Goal: Task Accomplishment & Management: Manage account settings

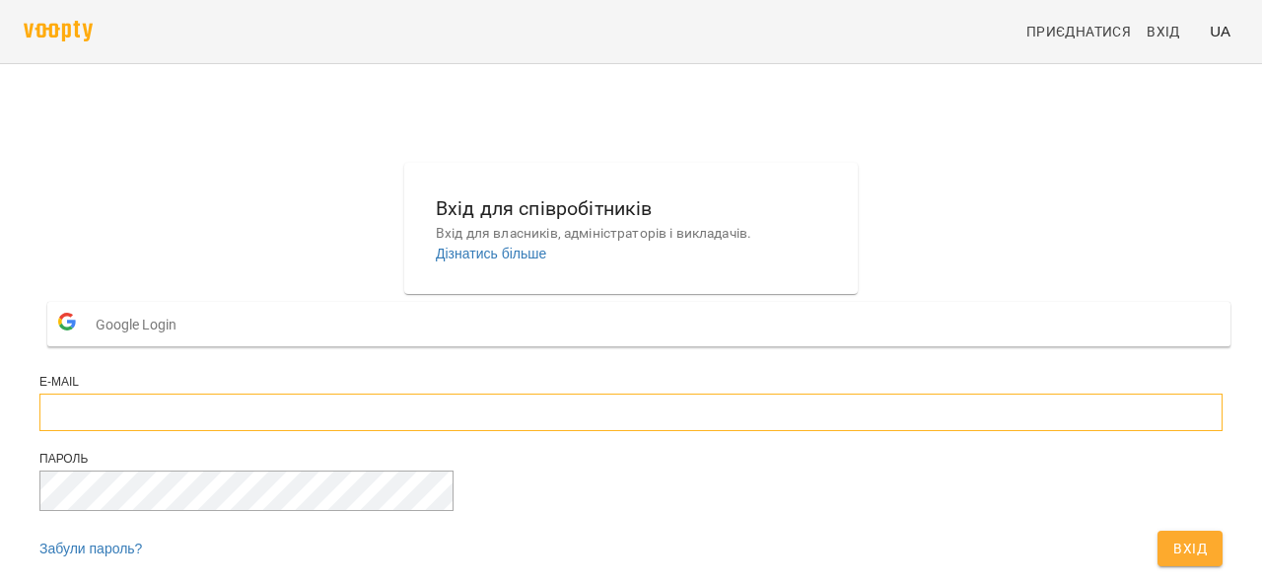
click at [528, 431] on input "email" at bounding box center [630, 411] width 1183 height 37
type input "**********"
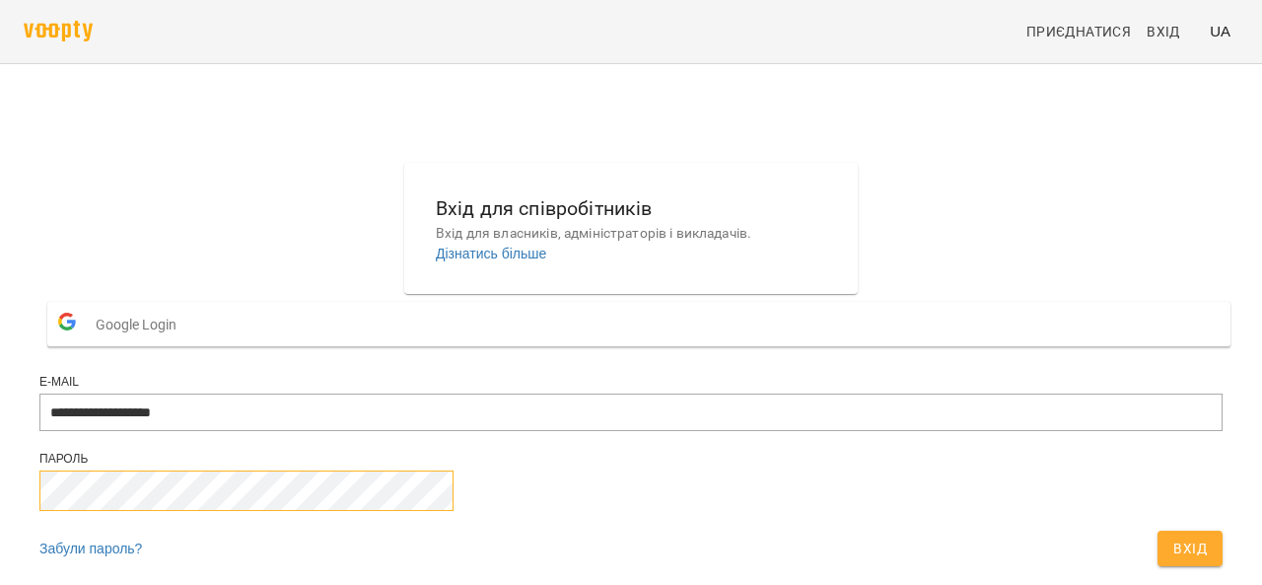
scroll to position [99, 0]
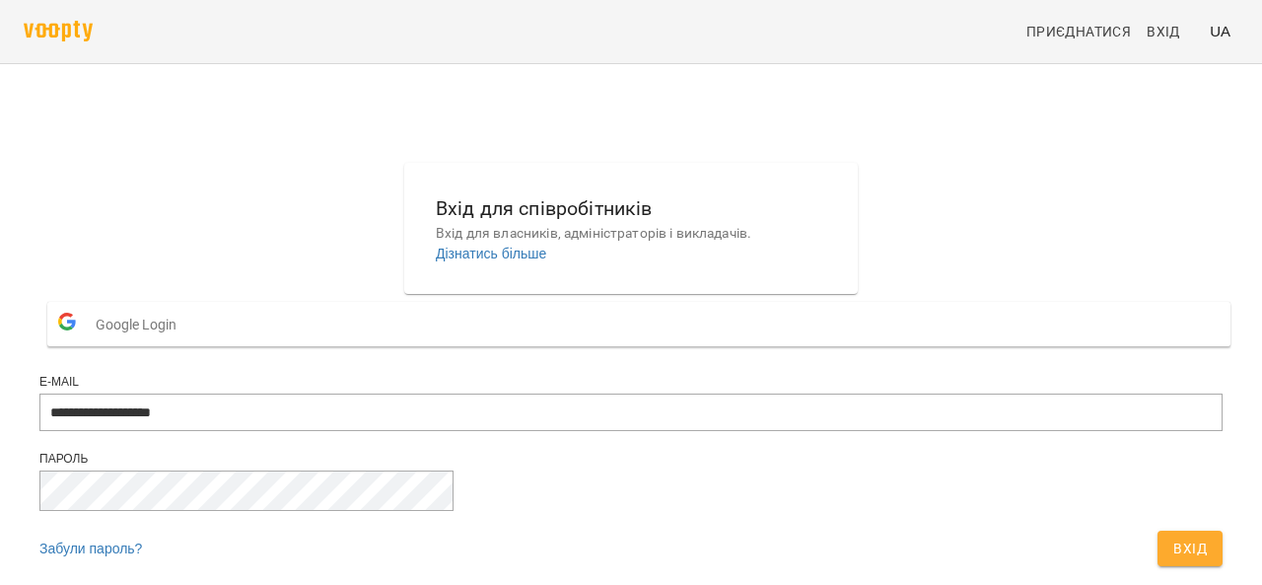
click at [1173, 536] on span "Вхід" at bounding box center [1190, 548] width 34 height 24
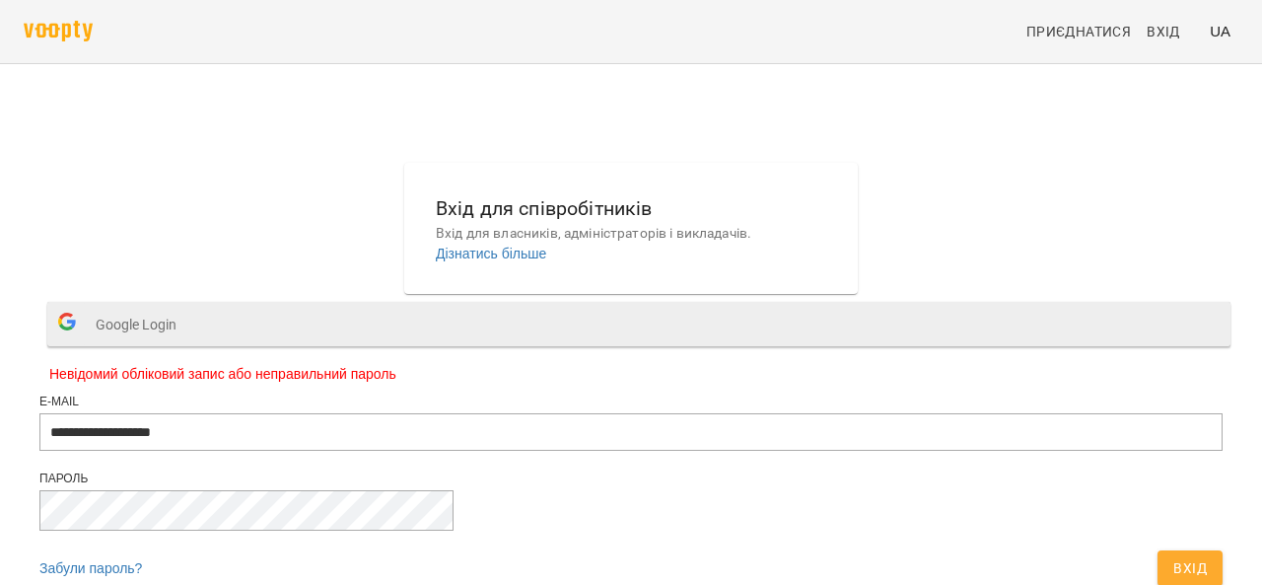
click at [578, 302] on button "Google Login" at bounding box center [638, 324] width 1183 height 44
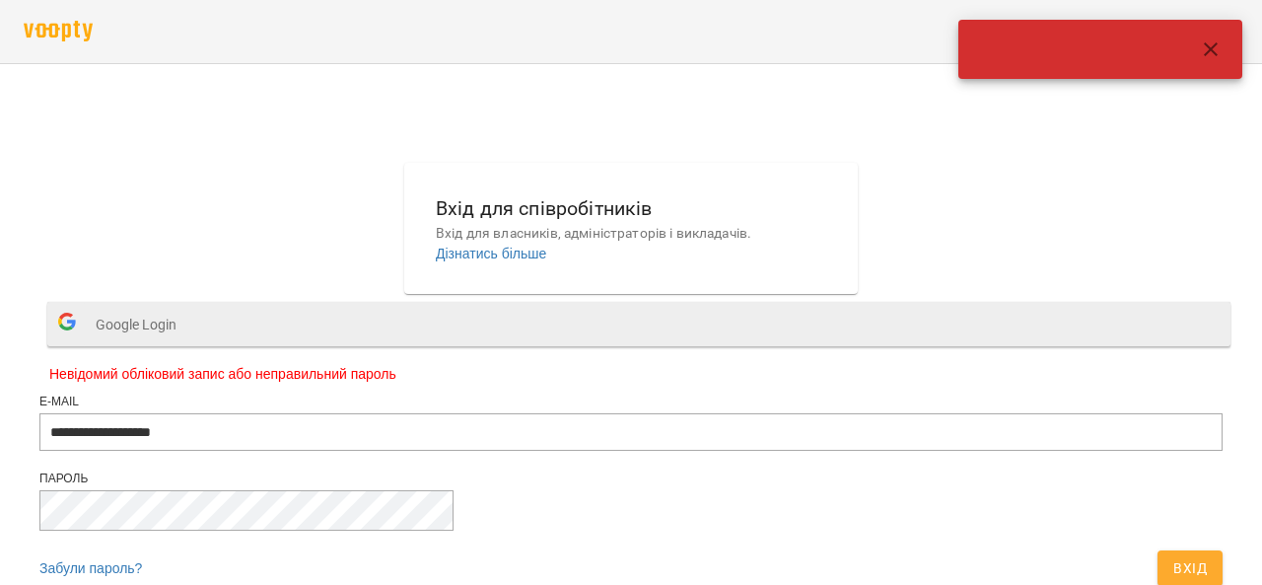
click at [639, 302] on button "Google Login" at bounding box center [638, 324] width 1183 height 44
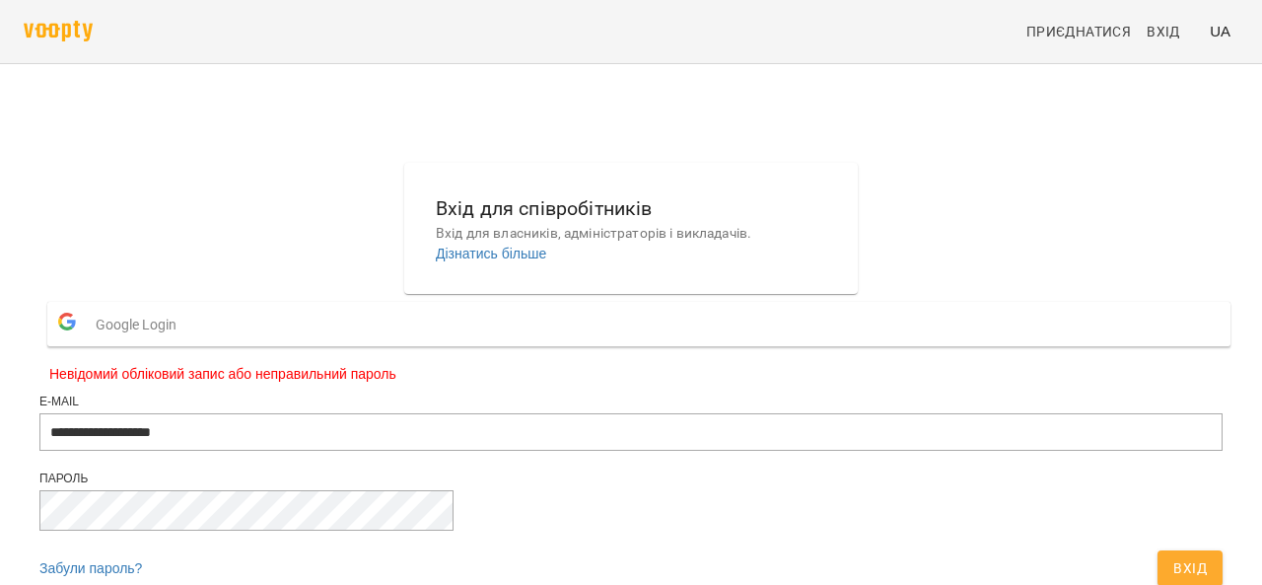
click at [624, 302] on button "Google Login" at bounding box center [638, 324] width 1183 height 44
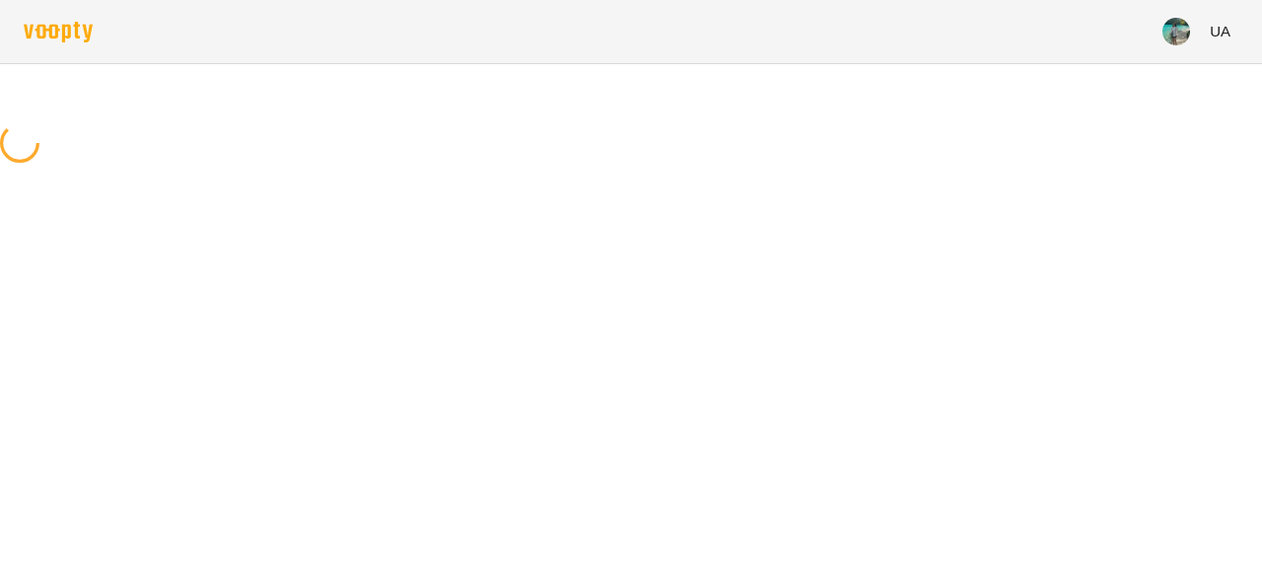
scroll to position [0, 0]
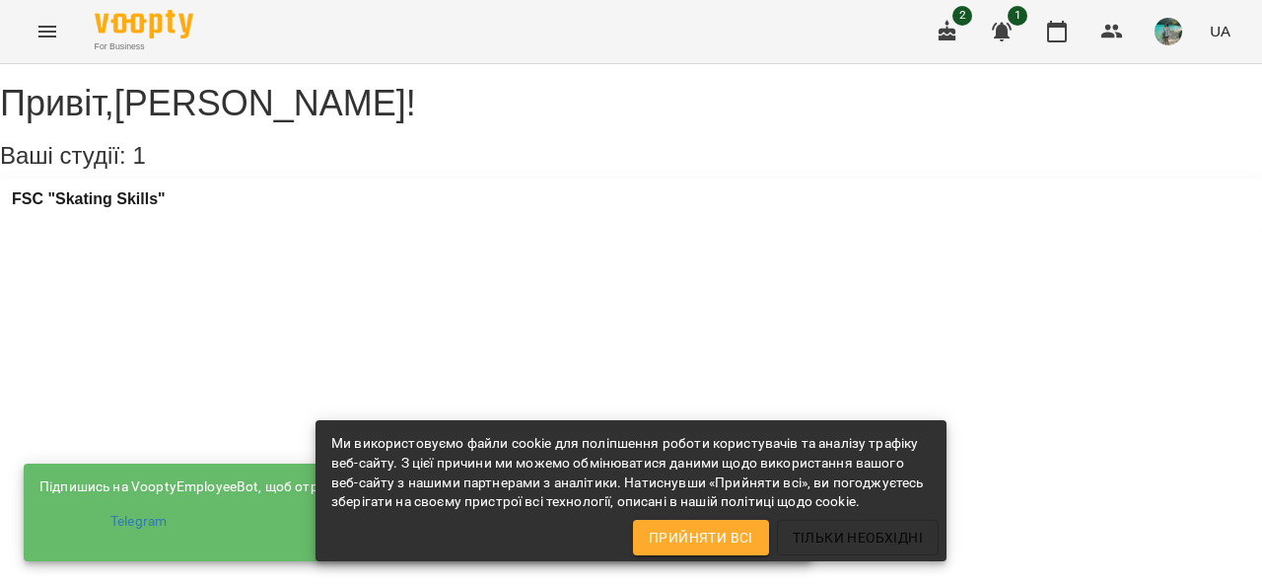
click at [714, 536] on span "Прийняти всі" at bounding box center [701, 537] width 105 height 24
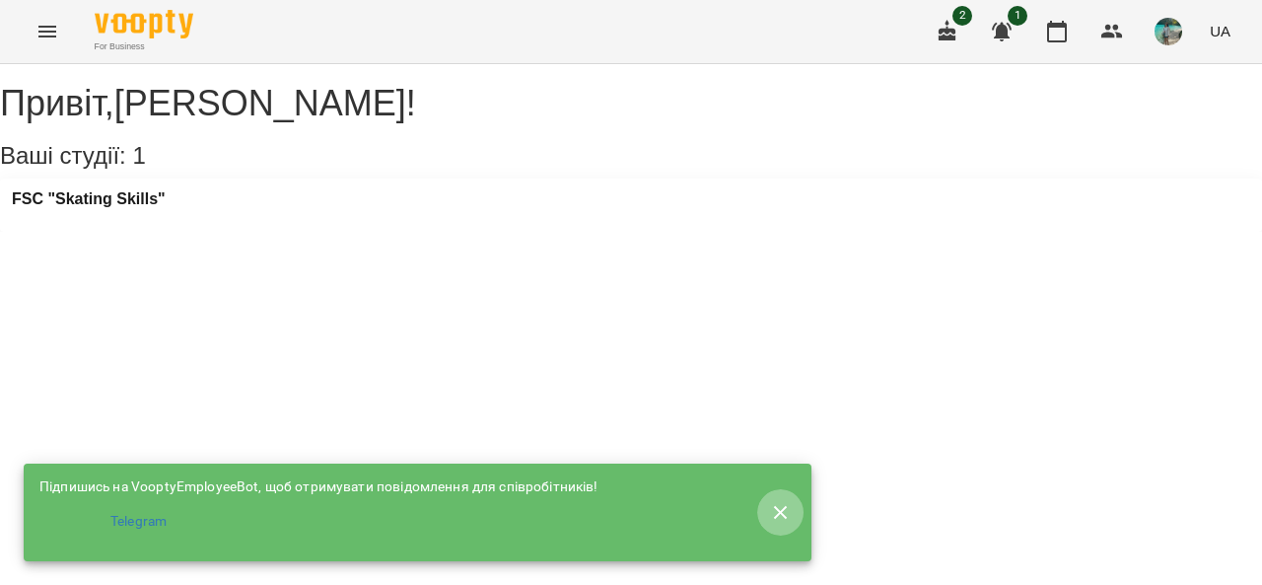
click at [777, 507] on icon "button" at bounding box center [781, 513] width 24 height 24
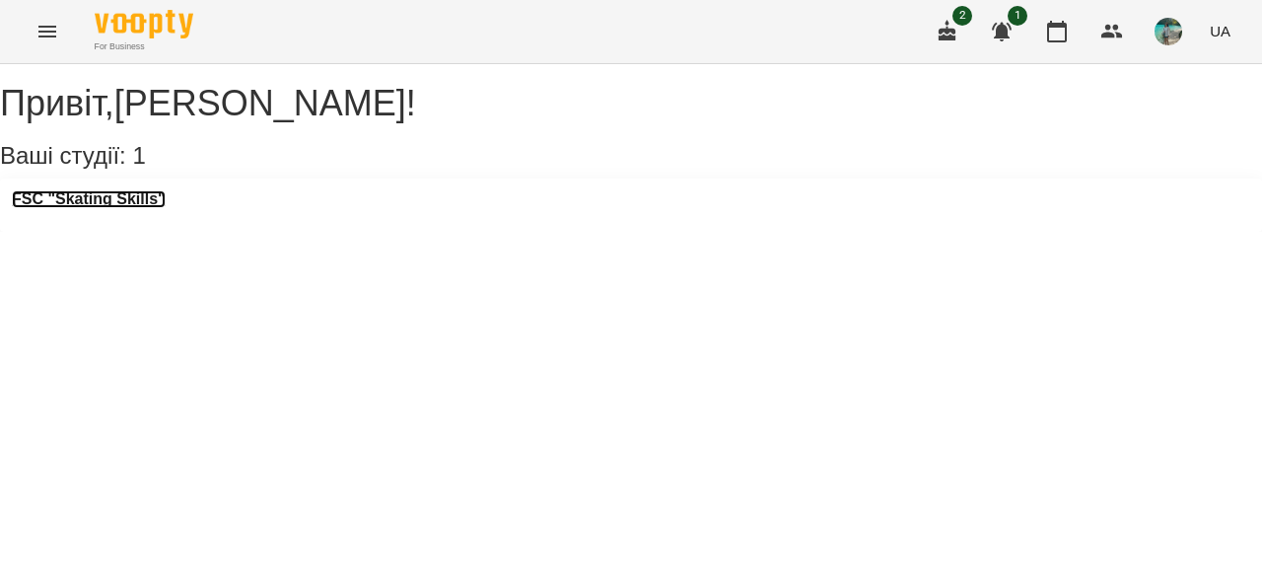
click at [125, 208] on h3 "FSC "Skating Skills"" at bounding box center [89, 199] width 154 height 18
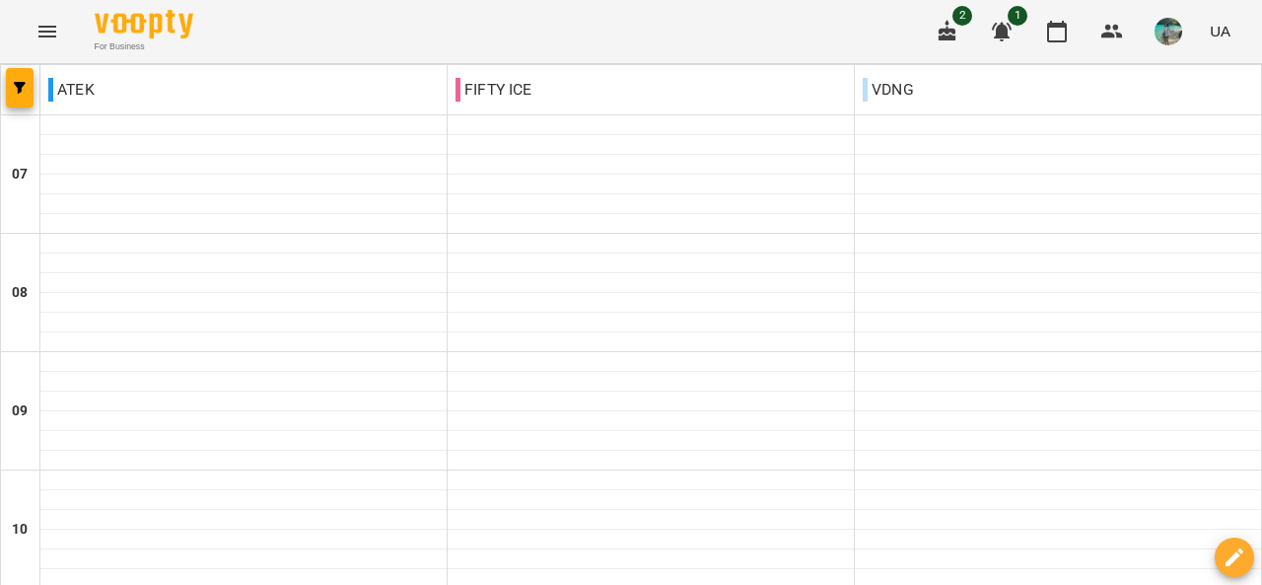
scroll to position [493, 0]
click at [946, 22] on icon "button" at bounding box center [948, 32] width 24 height 24
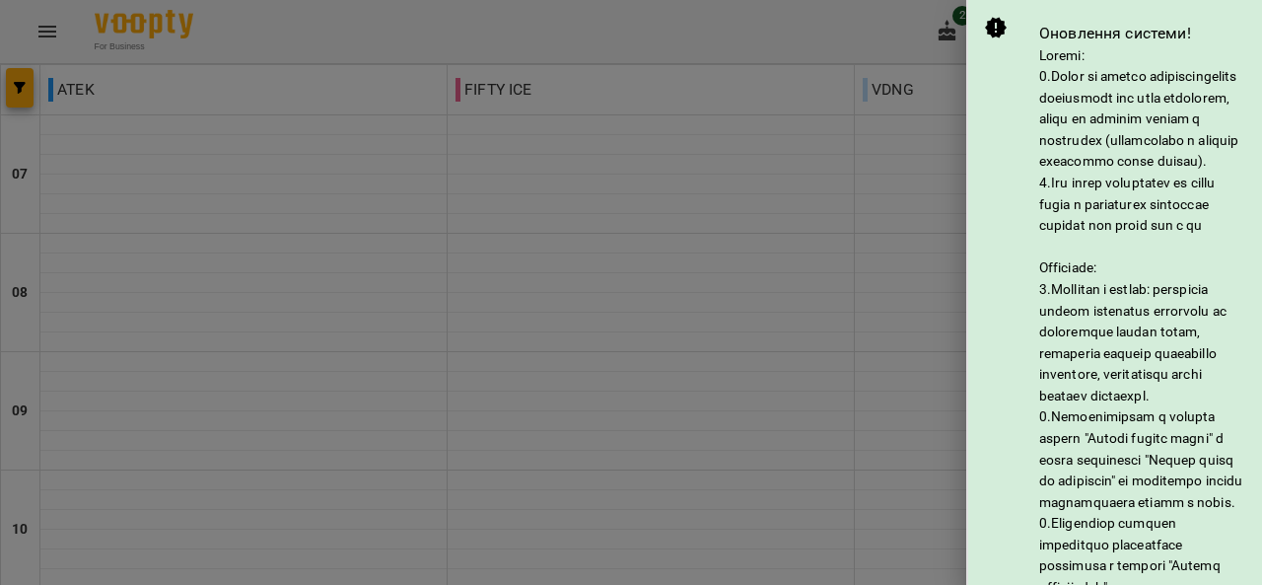
scroll to position [408, 0]
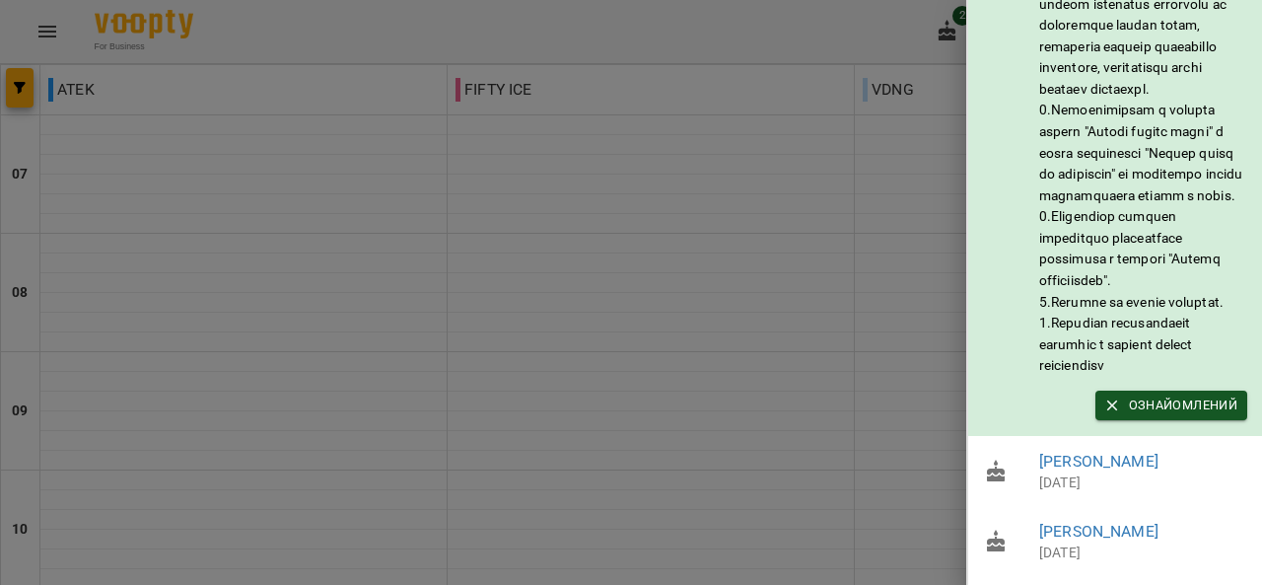
drag, startPoint x: 807, startPoint y: 196, endPoint x: 868, endPoint y: 148, distance: 77.1
click at [809, 193] on div at bounding box center [631, 292] width 1262 height 585
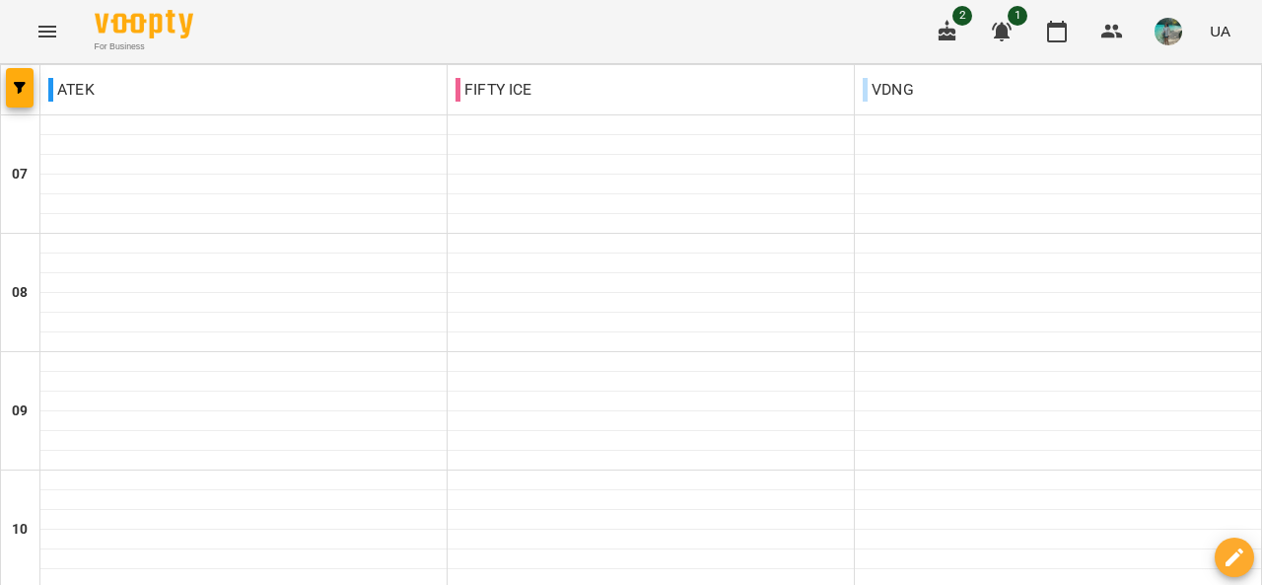
click at [1008, 26] on icon "button" at bounding box center [1002, 32] width 24 height 24
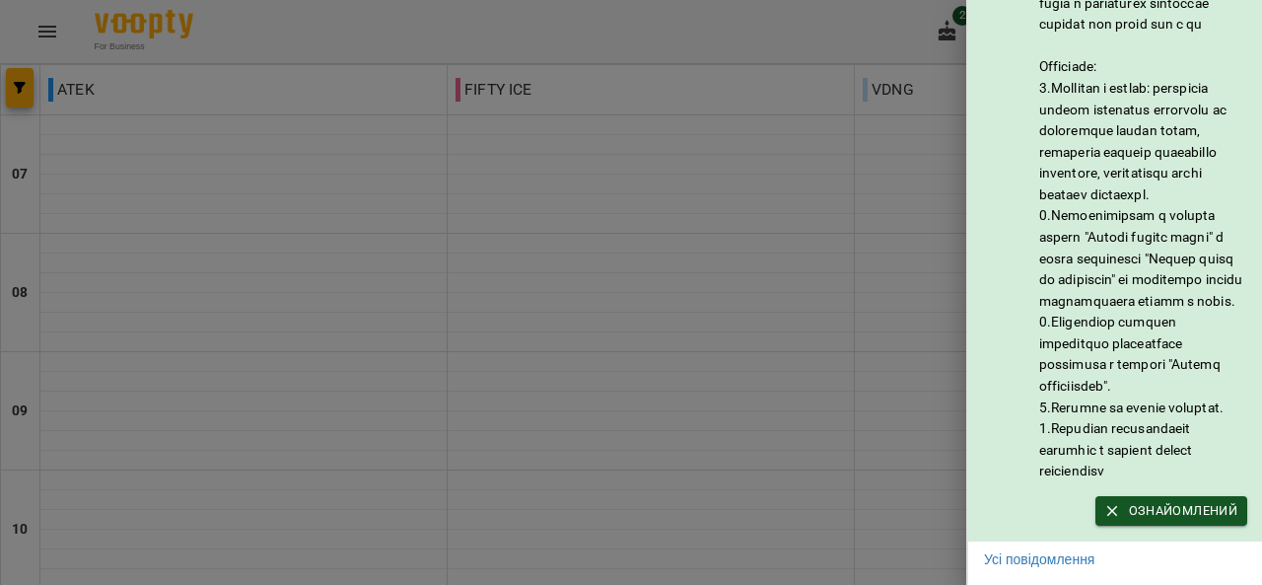
scroll to position [283, 0]
click at [928, 288] on div at bounding box center [631, 292] width 1262 height 585
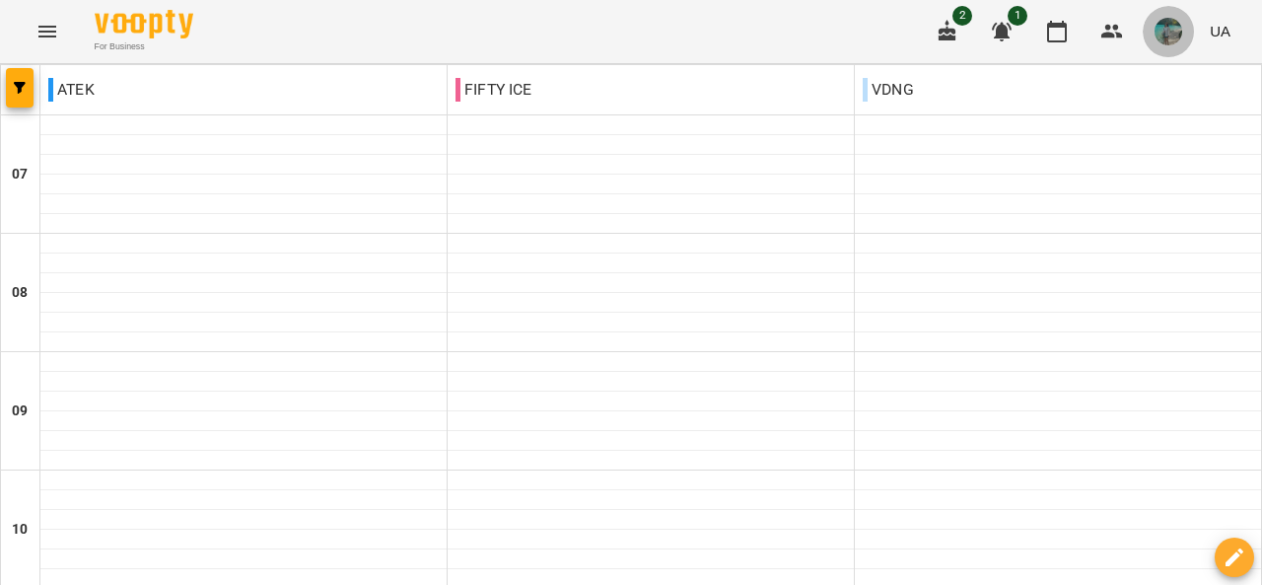
click at [1170, 27] on img "button" at bounding box center [1169, 32] width 28 height 28
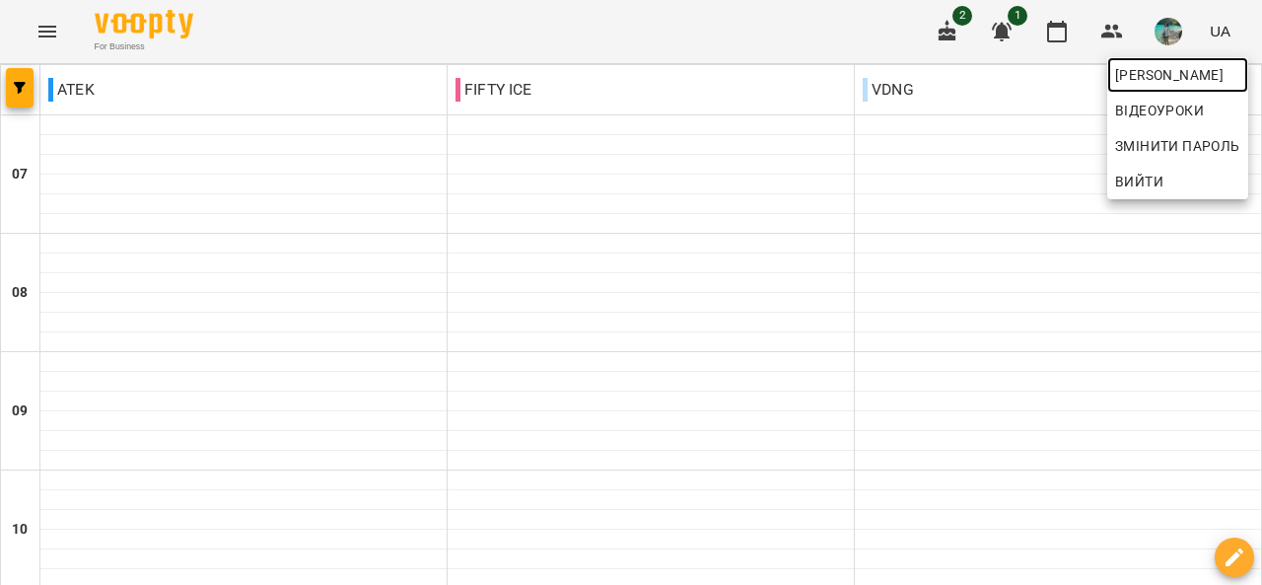
click at [1147, 71] on span "[PERSON_NAME]" at bounding box center [1177, 75] width 125 height 24
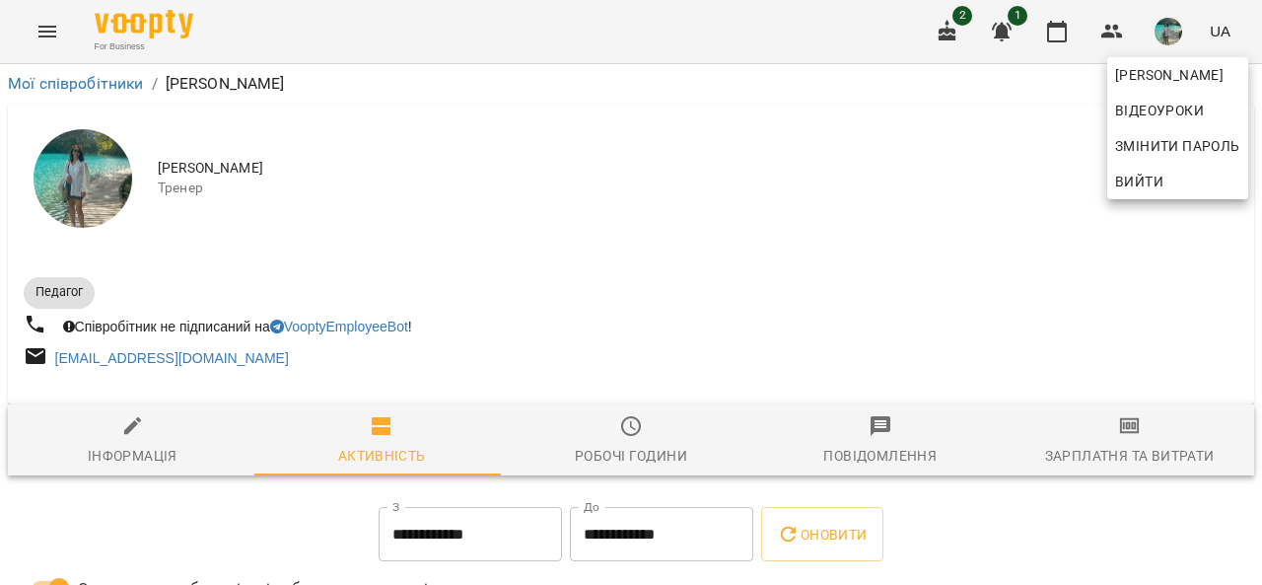
click at [440, 320] on div at bounding box center [631, 292] width 1262 height 585
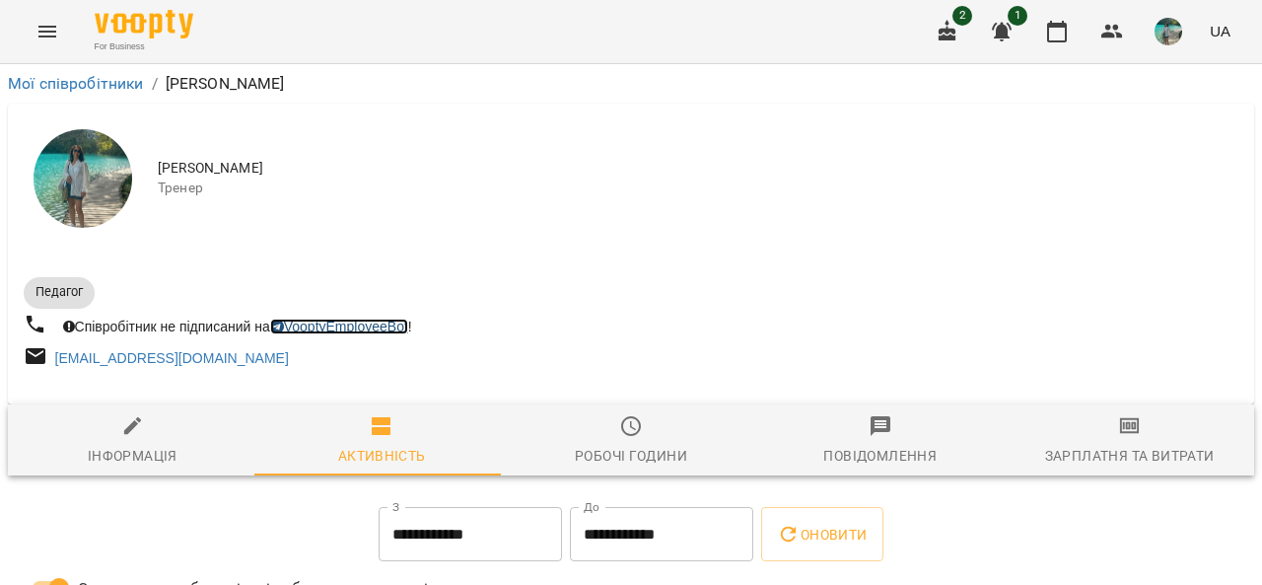
click at [369, 320] on link "VooptyEmployeeBot" at bounding box center [339, 326] width 138 height 16
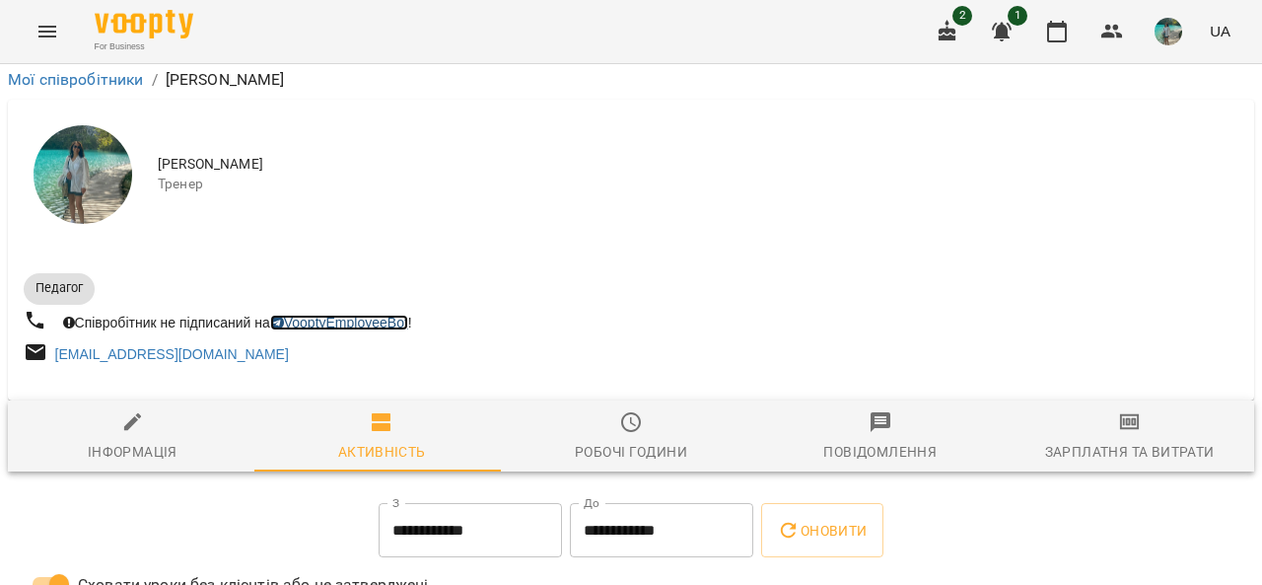
scroll to position [99, 0]
click at [168, 440] on div "Інформація" at bounding box center [133, 452] width 90 height 24
select select "**"
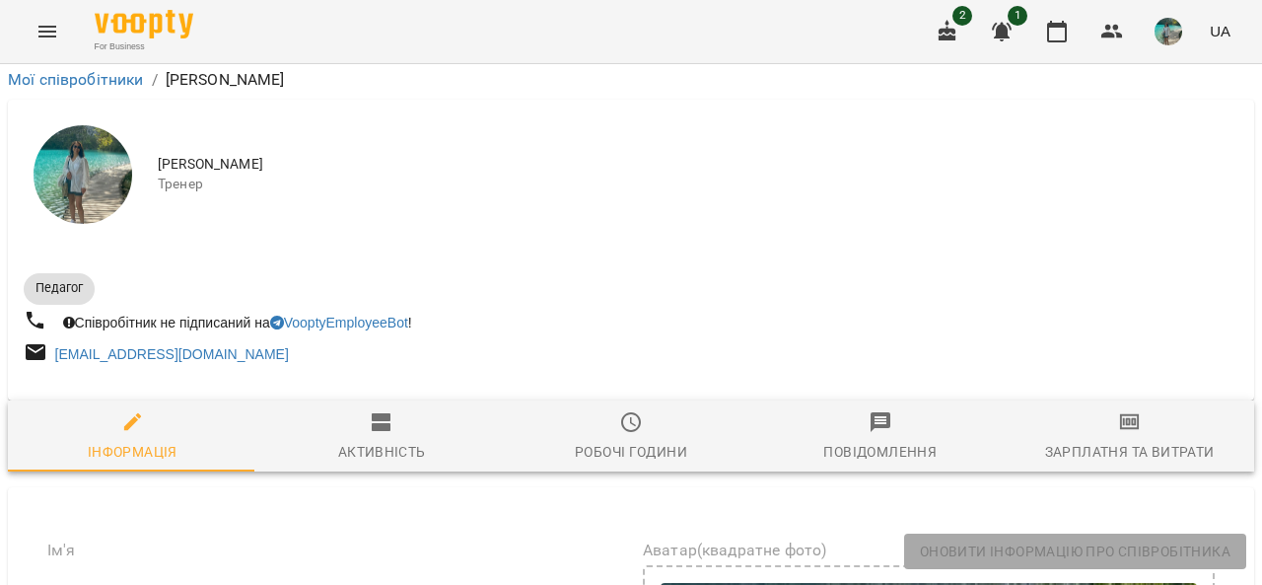
scroll to position [197, 0]
click at [657, 410] on span "Робочі години" at bounding box center [632, 436] width 226 height 53
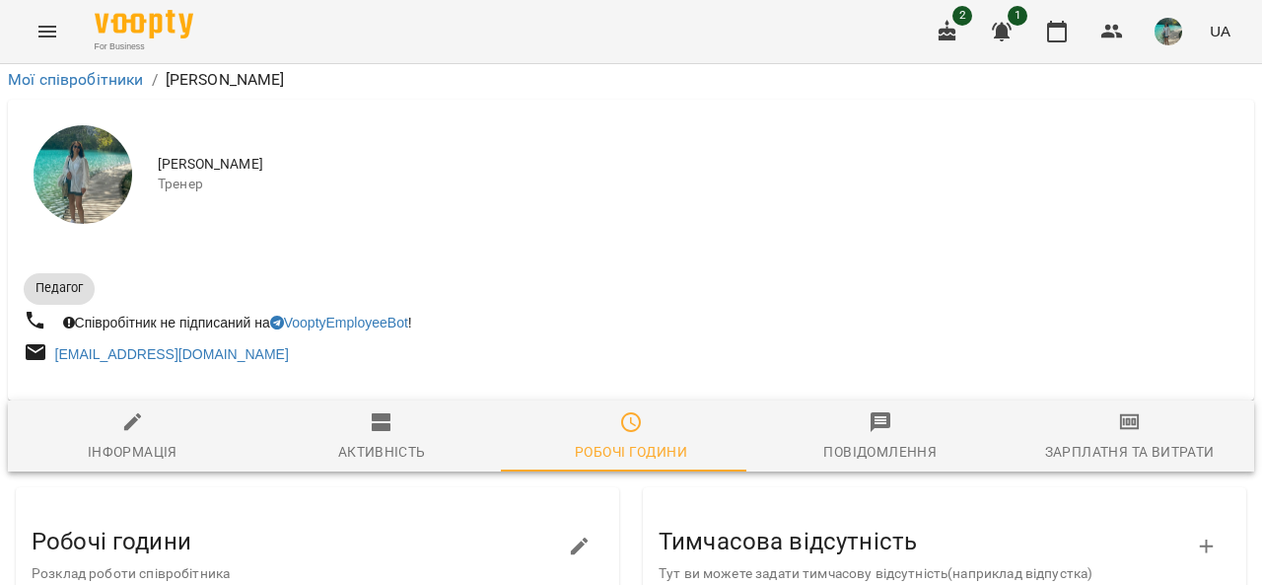
scroll to position [467, 0]
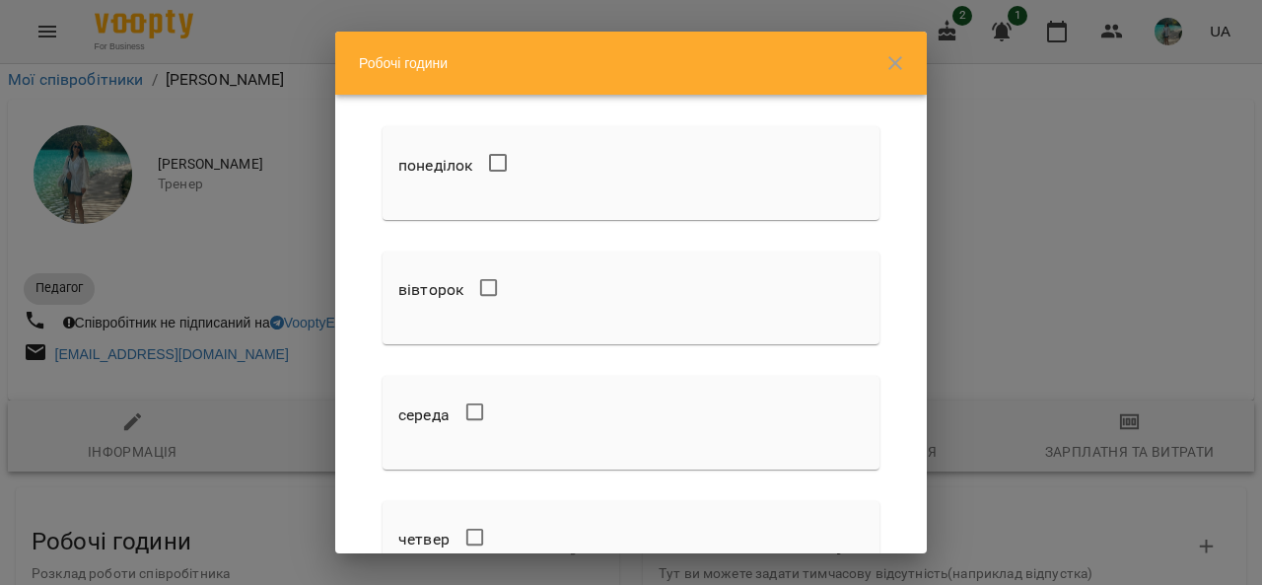
click at [894, 57] on icon "button" at bounding box center [895, 63] width 24 height 24
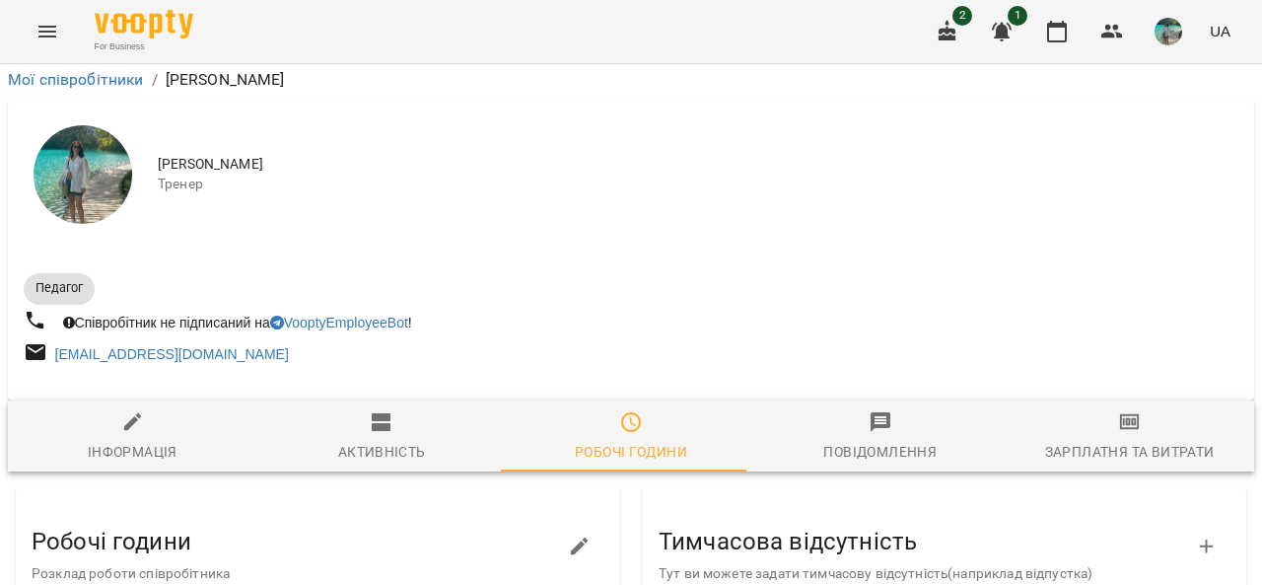
scroll to position [0, 0]
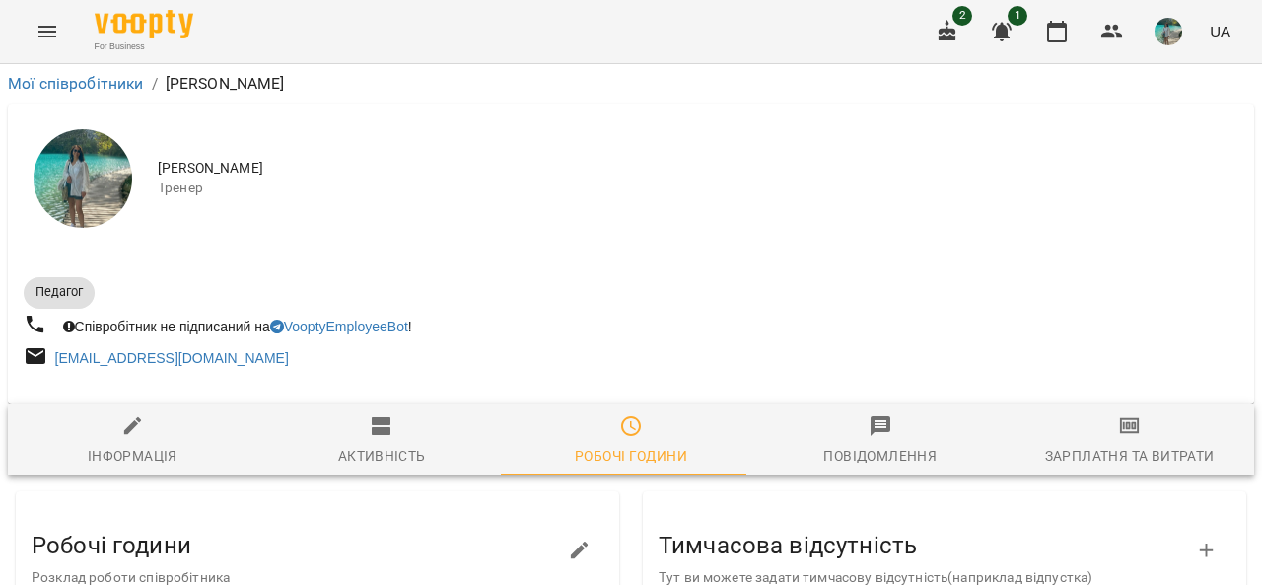
click at [1120, 434] on icon "button" at bounding box center [1130, 426] width 20 height 16
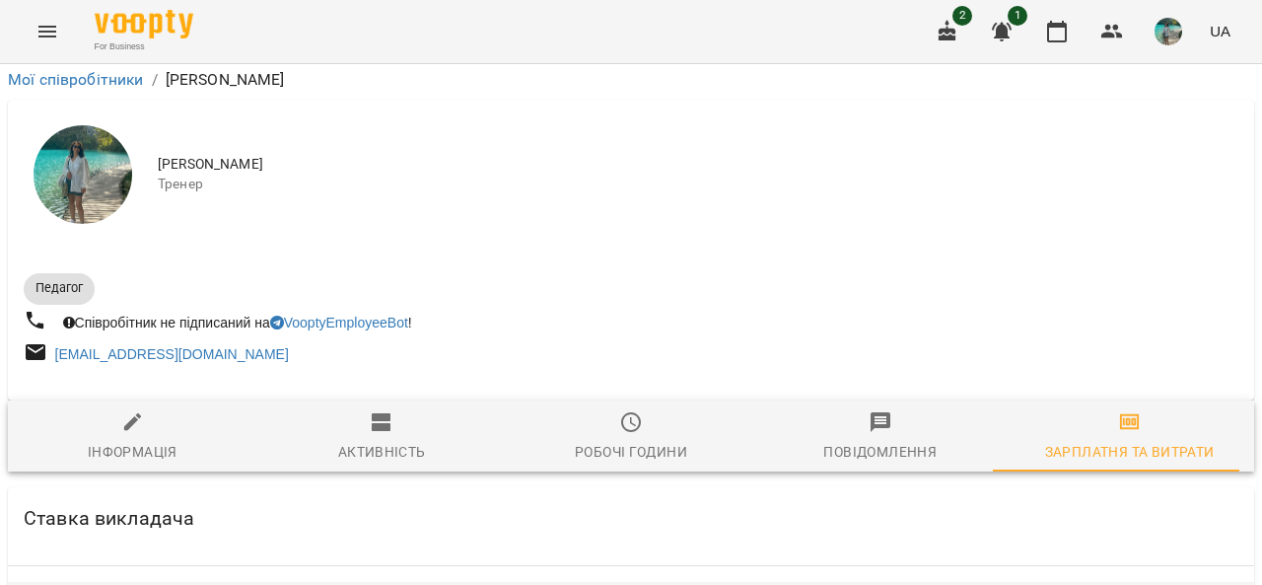
scroll to position [197, 0]
click at [142, 410] on icon "button" at bounding box center [133, 422] width 24 height 24
select select "**"
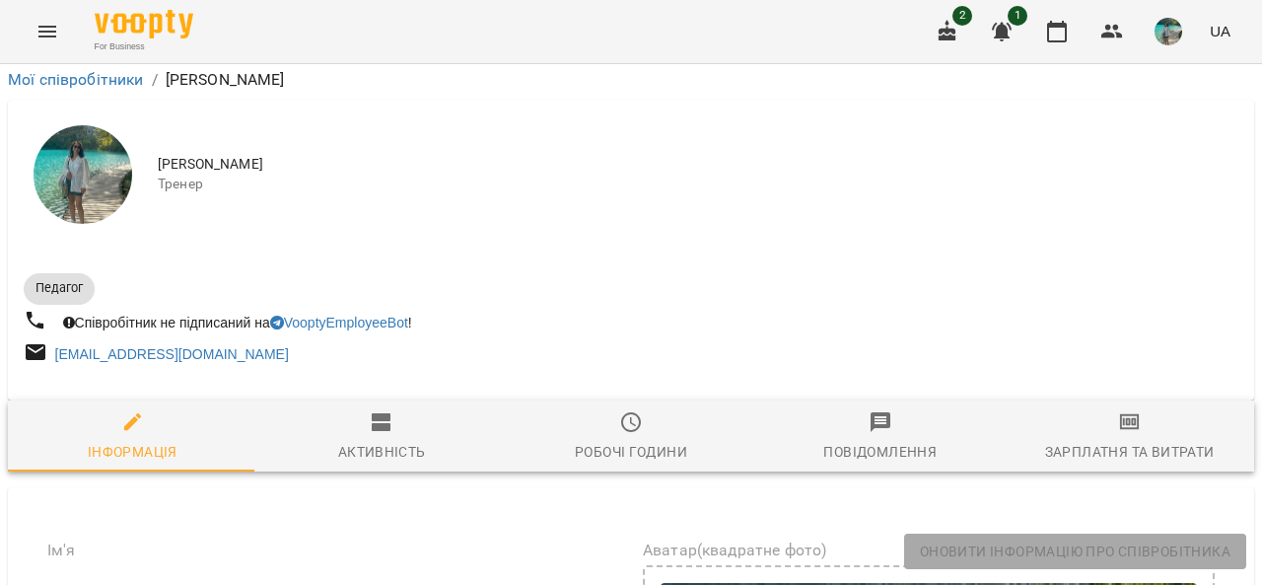
scroll to position [296, 0]
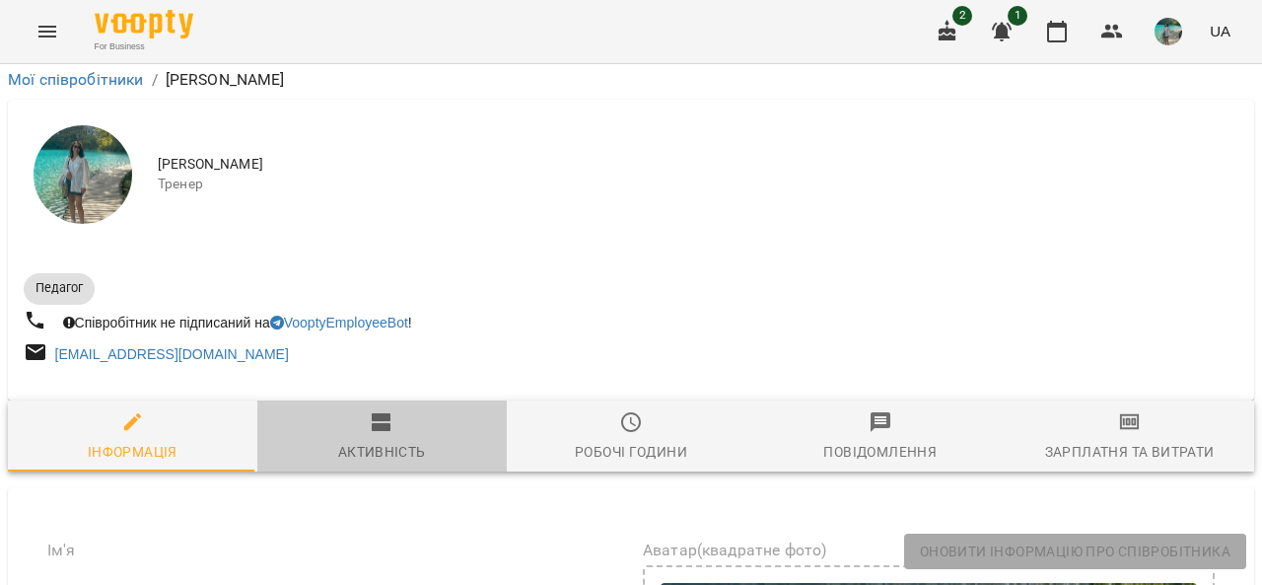
click at [379, 410] on icon "button" at bounding box center [382, 422] width 24 height 24
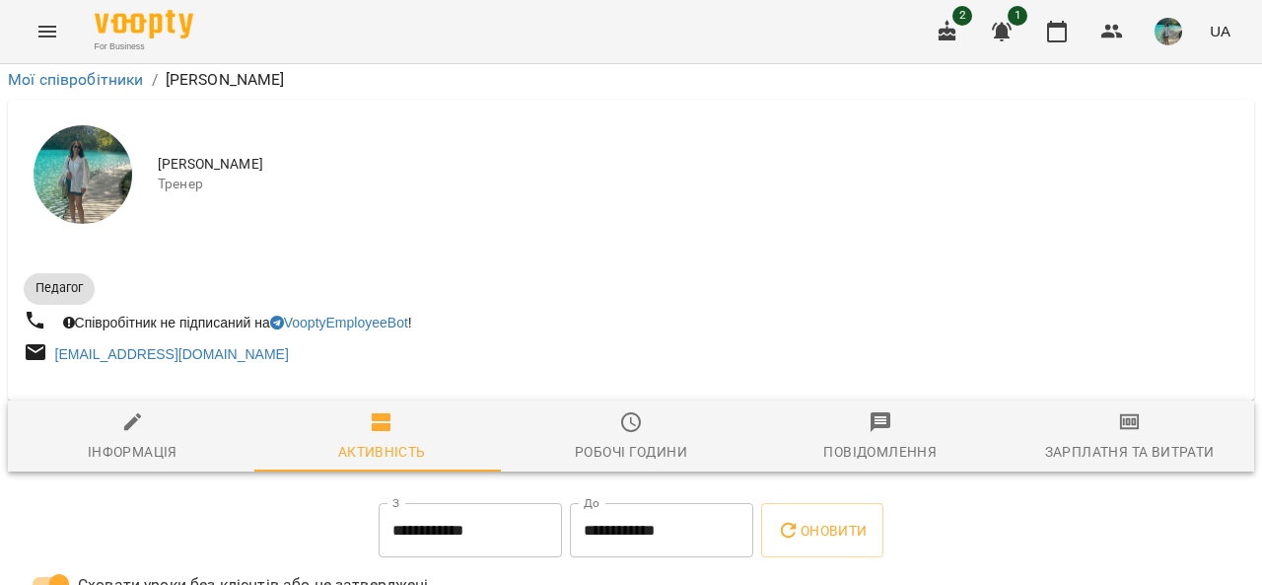
scroll to position [690, 0]
click at [508, 503] on input "**********" at bounding box center [470, 530] width 183 height 55
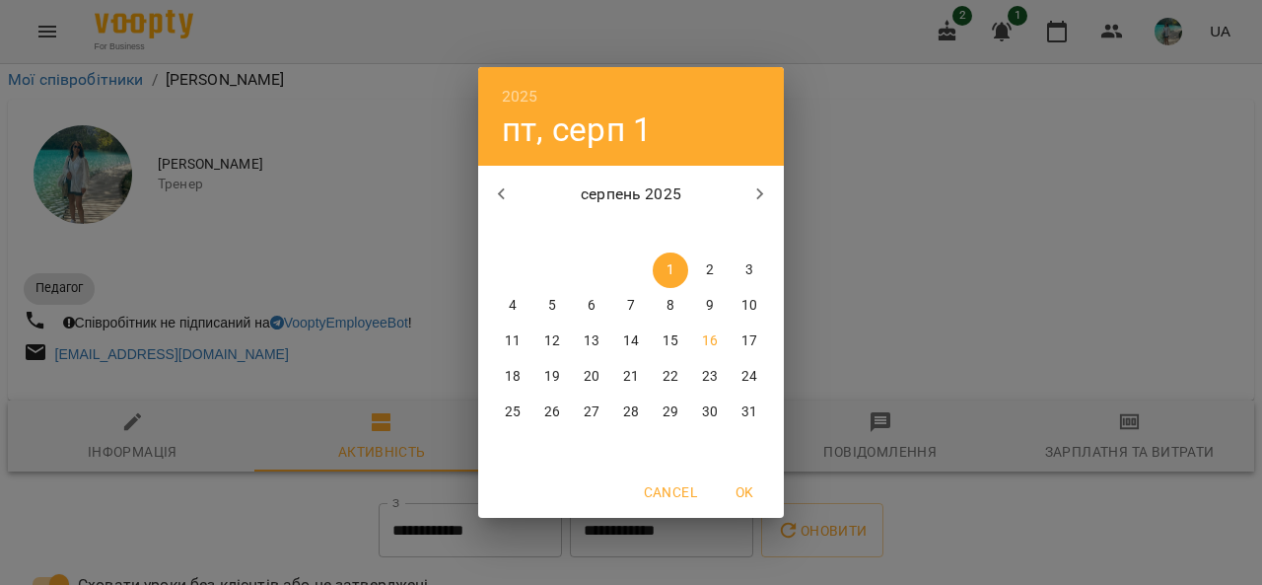
click at [512, 370] on p "18" at bounding box center [513, 377] width 16 height 20
type input "**********"
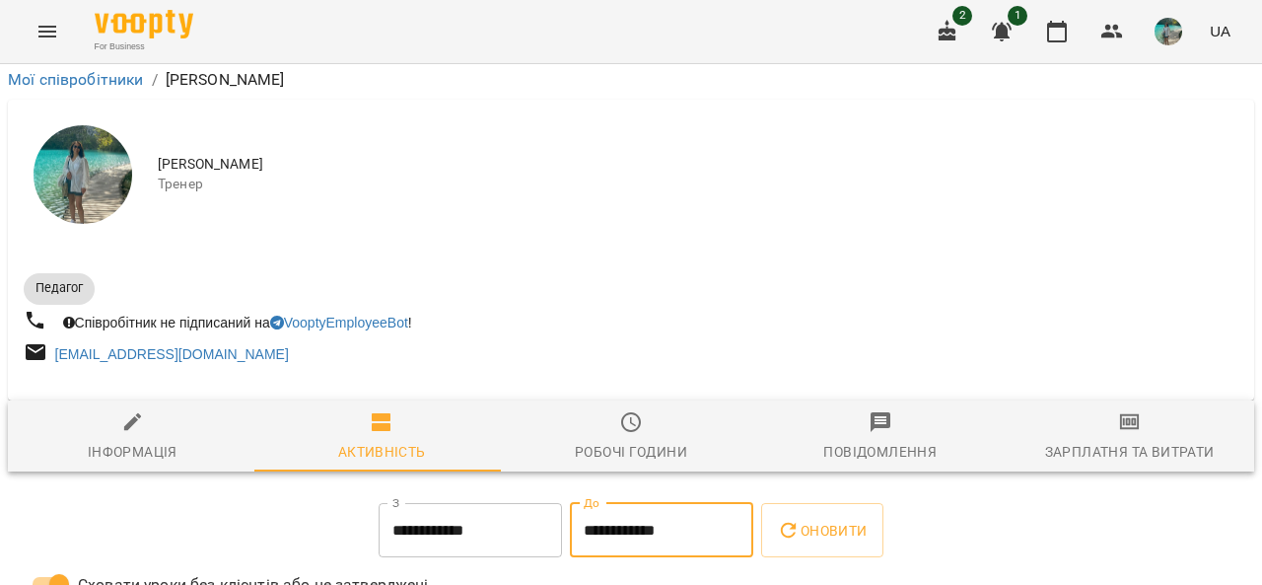
click at [674, 503] on input "**********" at bounding box center [661, 530] width 183 height 55
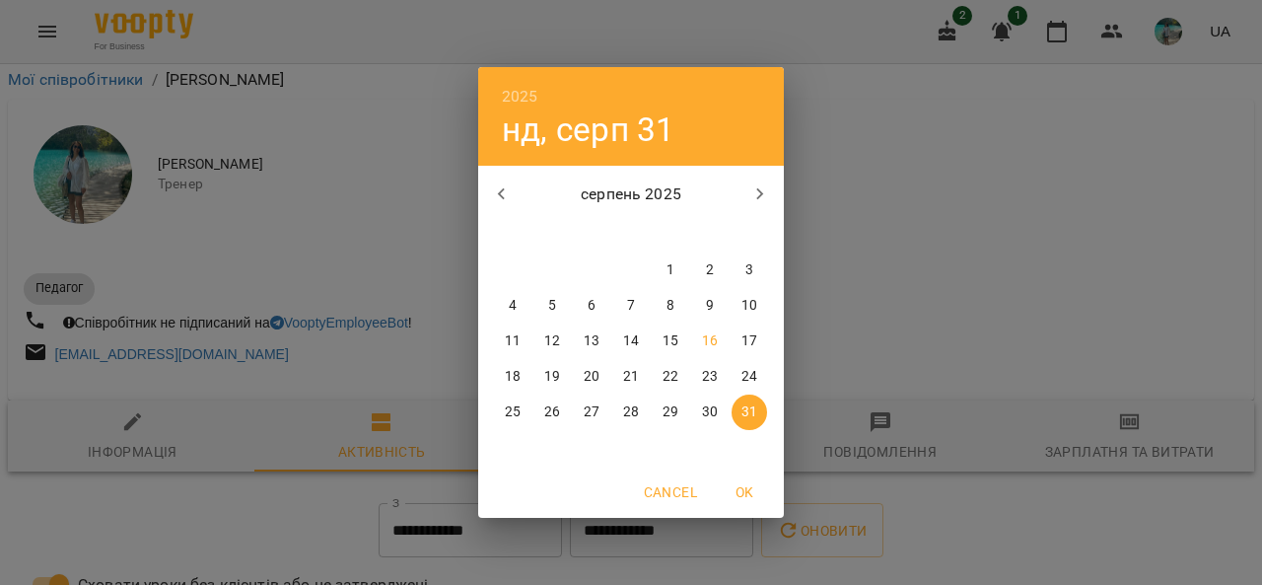
click at [744, 377] on p "24" at bounding box center [749, 377] width 16 height 20
type input "**********"
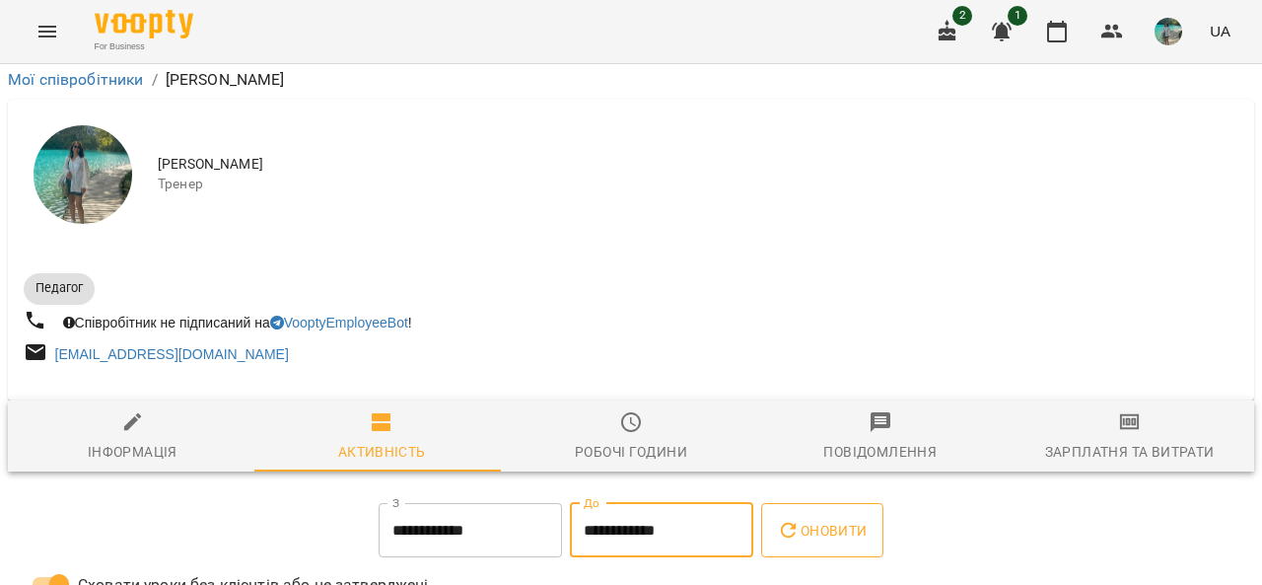
click at [850, 519] on span "Оновити" at bounding box center [822, 531] width 90 height 24
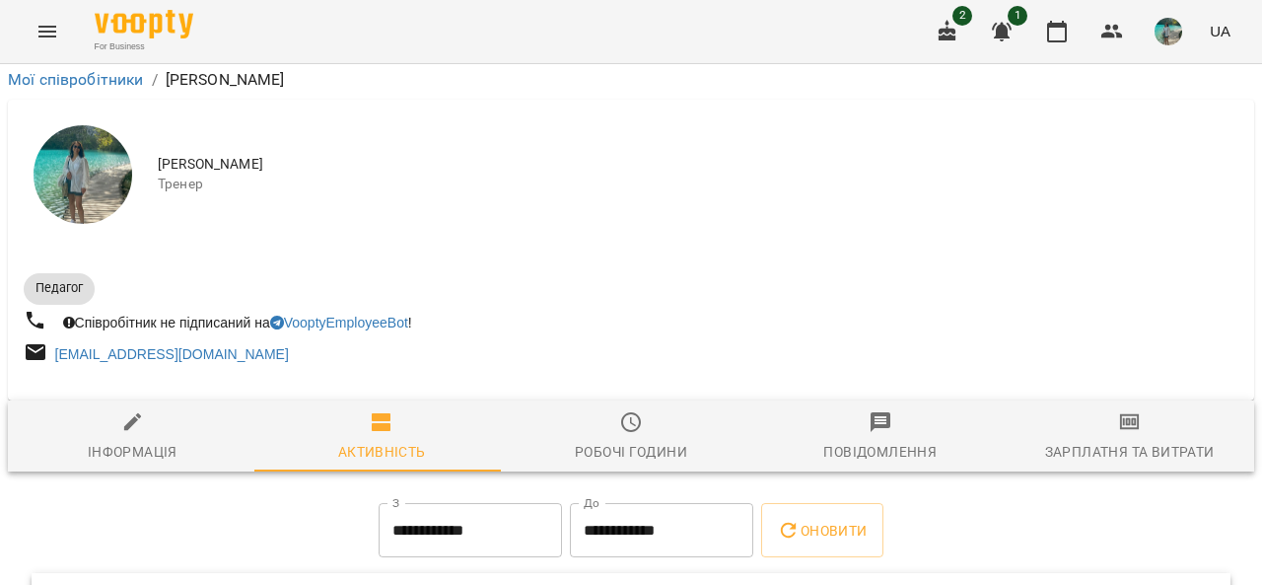
scroll to position [0, 0]
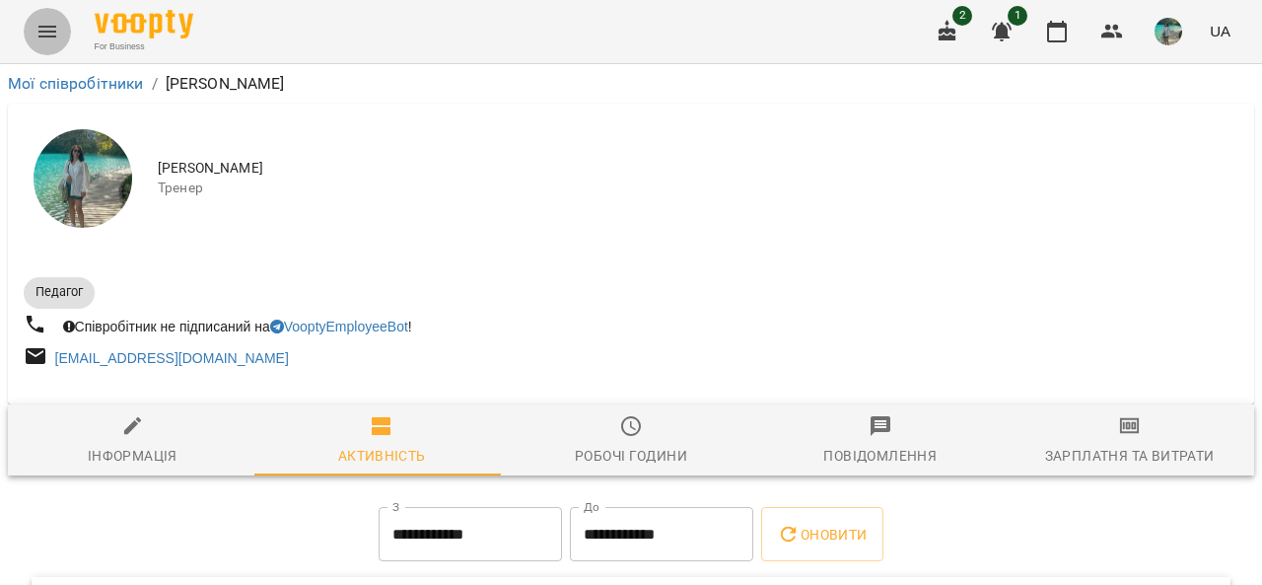
click at [57, 28] on icon "Menu" at bounding box center [47, 32] width 24 height 24
